Goal: Task Accomplishment & Management: Use online tool/utility

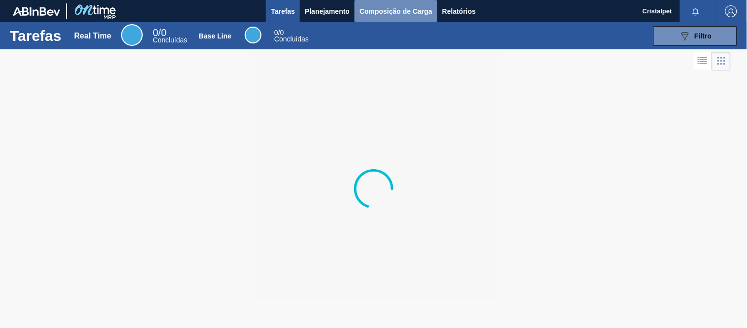
click at [381, 10] on span "Composição de Carga" at bounding box center [396, 11] width 73 height 12
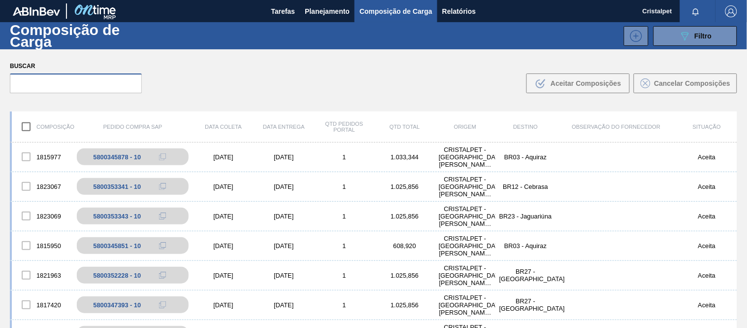
click at [55, 84] on input "text" at bounding box center [76, 83] width 132 height 20
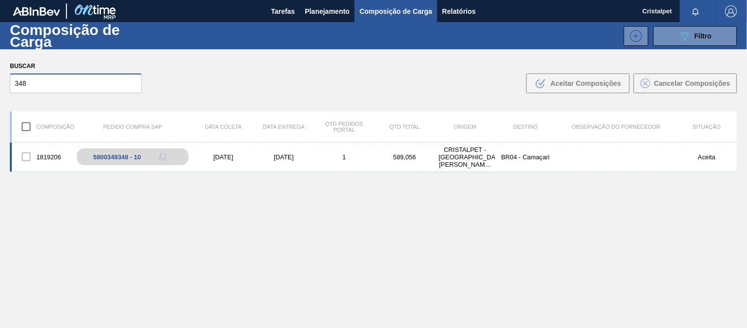
type input "348"
click at [218, 159] on div "1819206 5800349348 - 10 [DATE] [DATE] 1 589,056 CRISTALPET - [GEOGRAPHIC_DATA][…" at bounding box center [374, 157] width 728 height 30
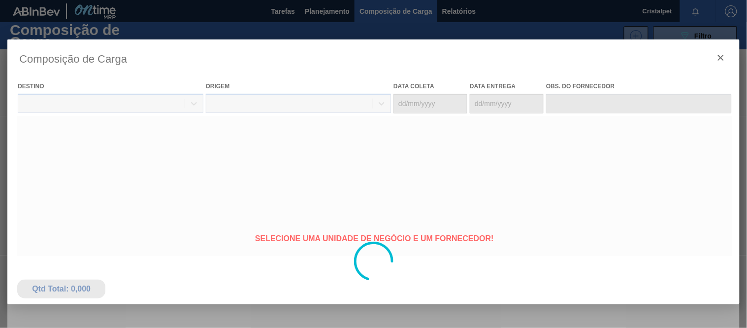
type coleta "[DATE]"
type entrega "[DATE]"
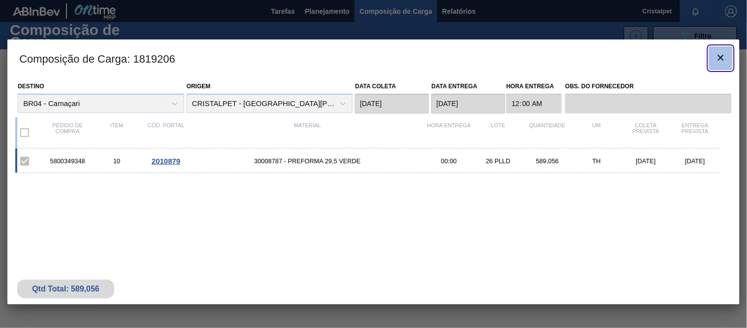
click at [723, 58] on icon "botão de ícone" at bounding box center [721, 58] width 12 height 12
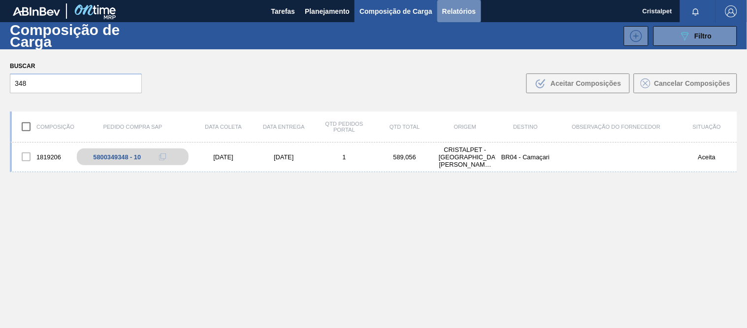
click at [457, 10] on span "Relatórios" at bounding box center [459, 11] width 34 height 12
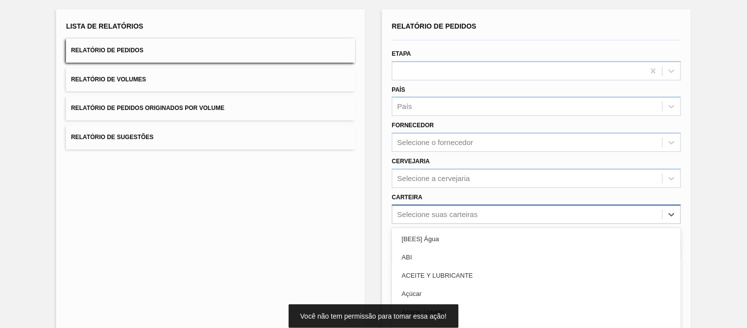
scroll to position [104, 0]
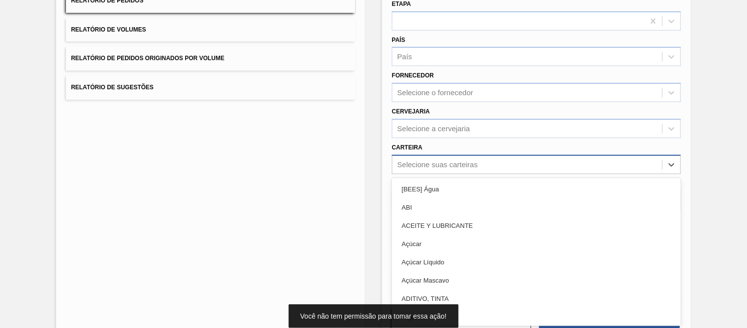
click at [418, 174] on div "option ABI focused, 2 of 101. 101 results available. Use Up and Down to choose …" at bounding box center [536, 164] width 289 height 19
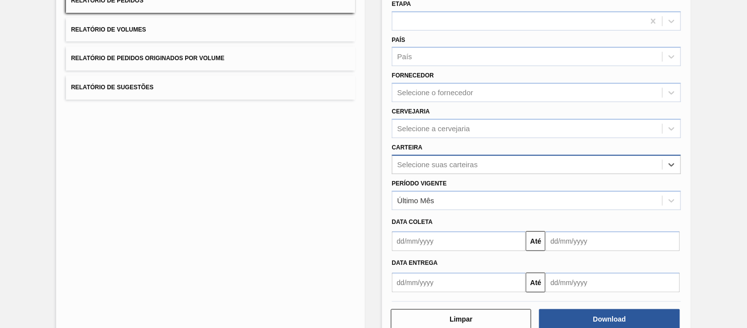
click at [410, 161] on div "Selecione suas carteiras" at bounding box center [438, 164] width 80 height 8
type input "pref"
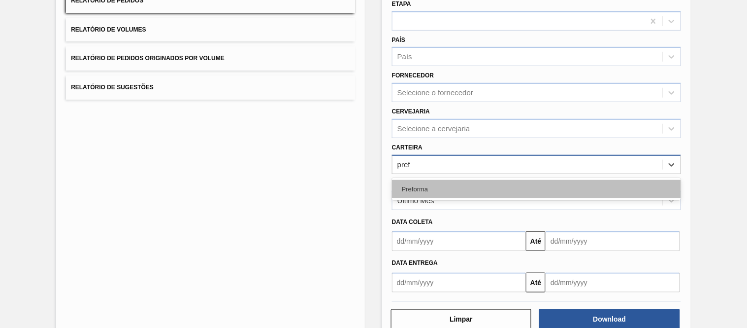
click at [413, 188] on div "Preforma" at bounding box center [536, 189] width 289 height 18
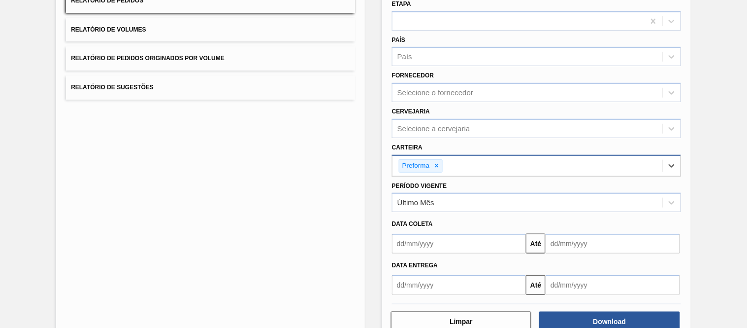
click at [452, 239] on input "text" at bounding box center [459, 244] width 134 height 20
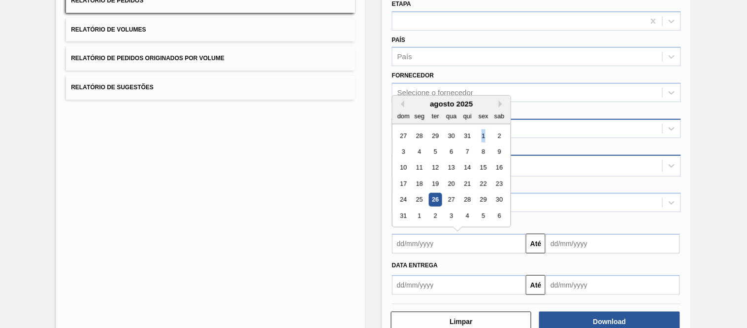
click at [483, 132] on div "1" at bounding box center [483, 135] width 13 height 13
type input "[DATE]"
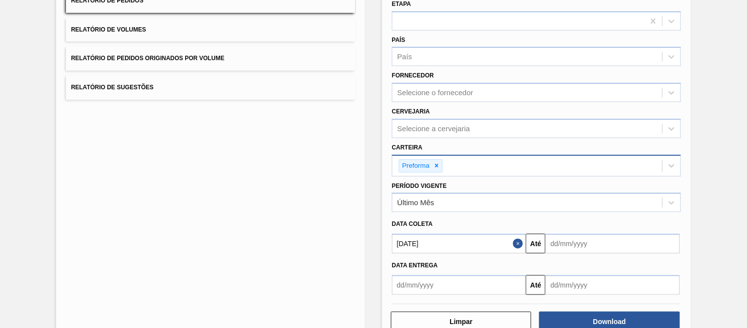
click at [572, 241] on input "text" at bounding box center [613, 244] width 134 height 20
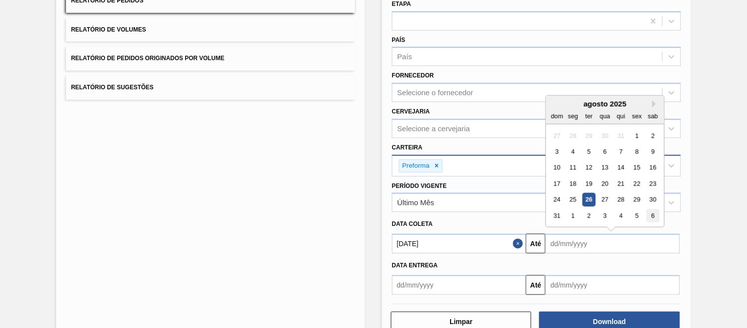
click at [653, 215] on div "6" at bounding box center [653, 215] width 13 height 13
type input "[DATE]"
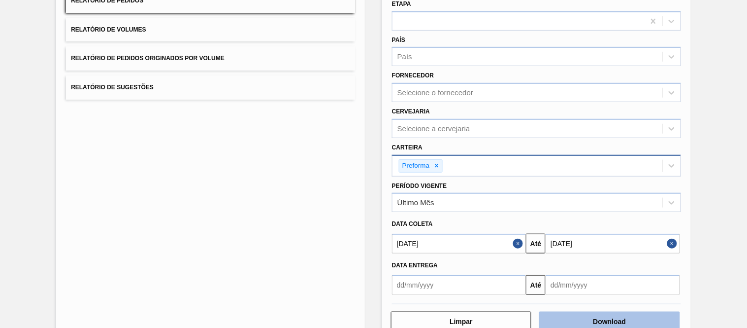
click at [598, 316] on button "Download" at bounding box center [610, 321] width 140 height 20
